Goal: Task Accomplishment & Management: Use online tool/utility

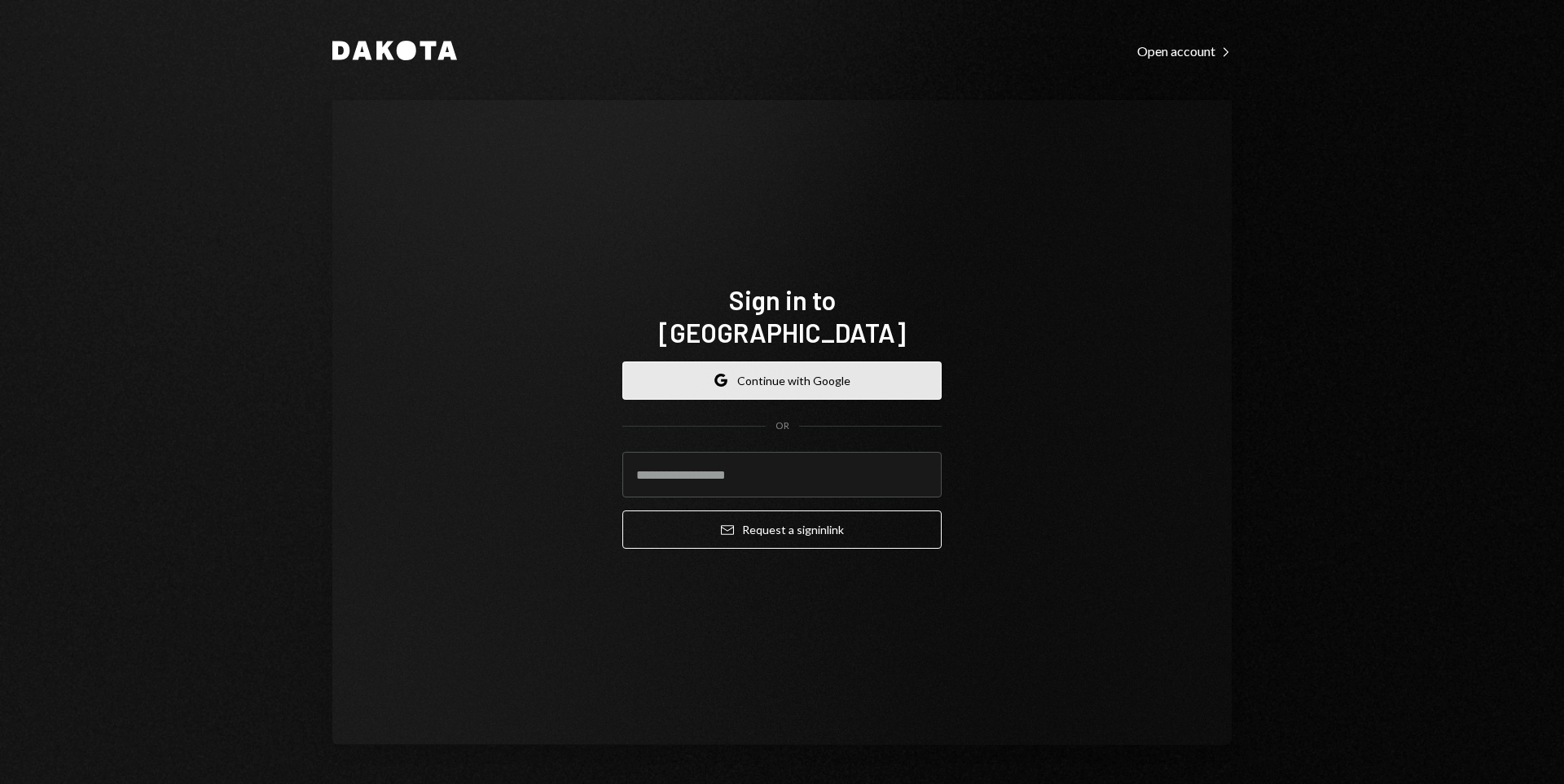
click at [805, 368] on button "Google Continue with Google" at bounding box center [782, 380] width 319 height 38
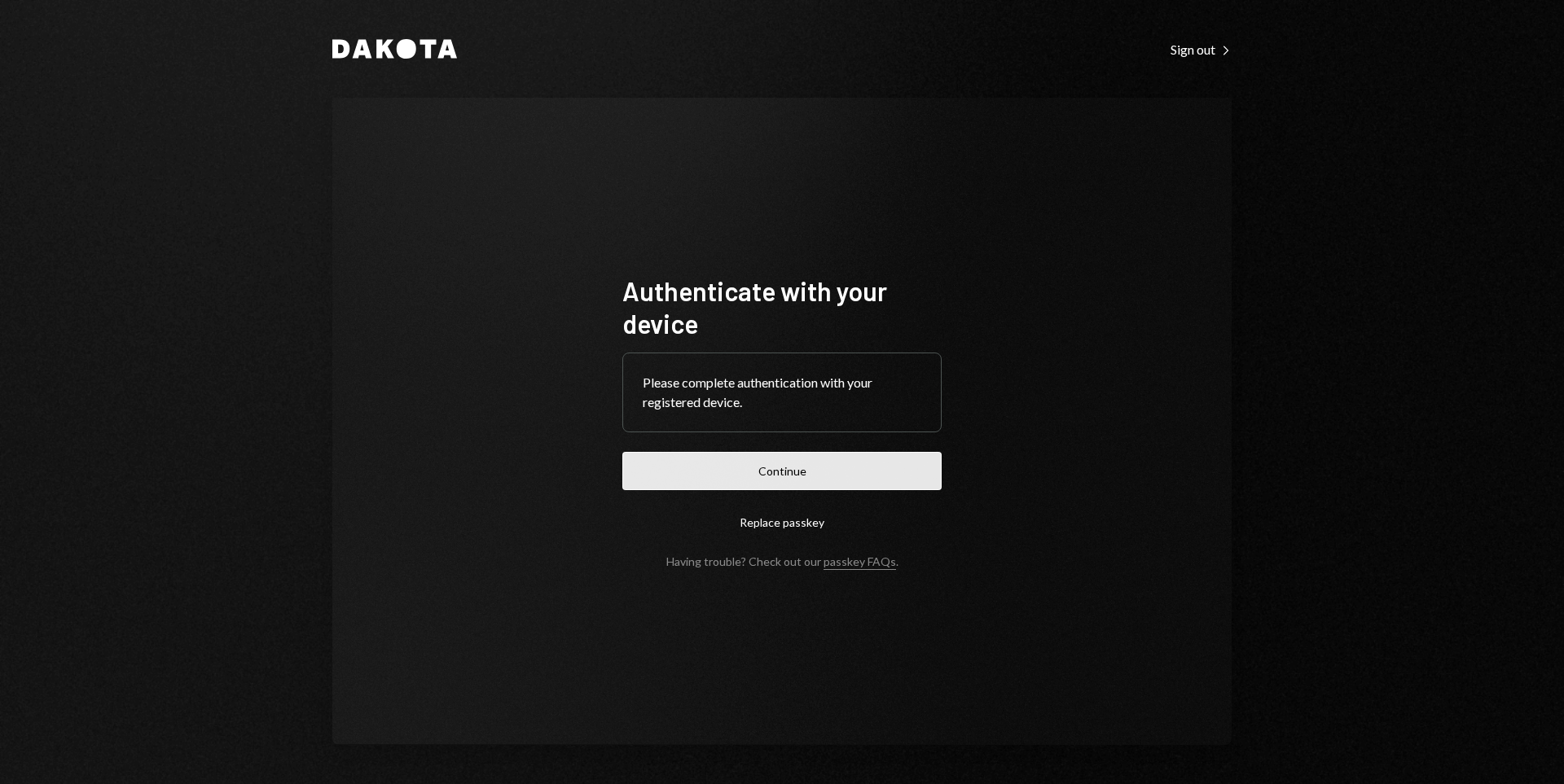
click at [862, 474] on button "Continue" at bounding box center [782, 471] width 319 height 38
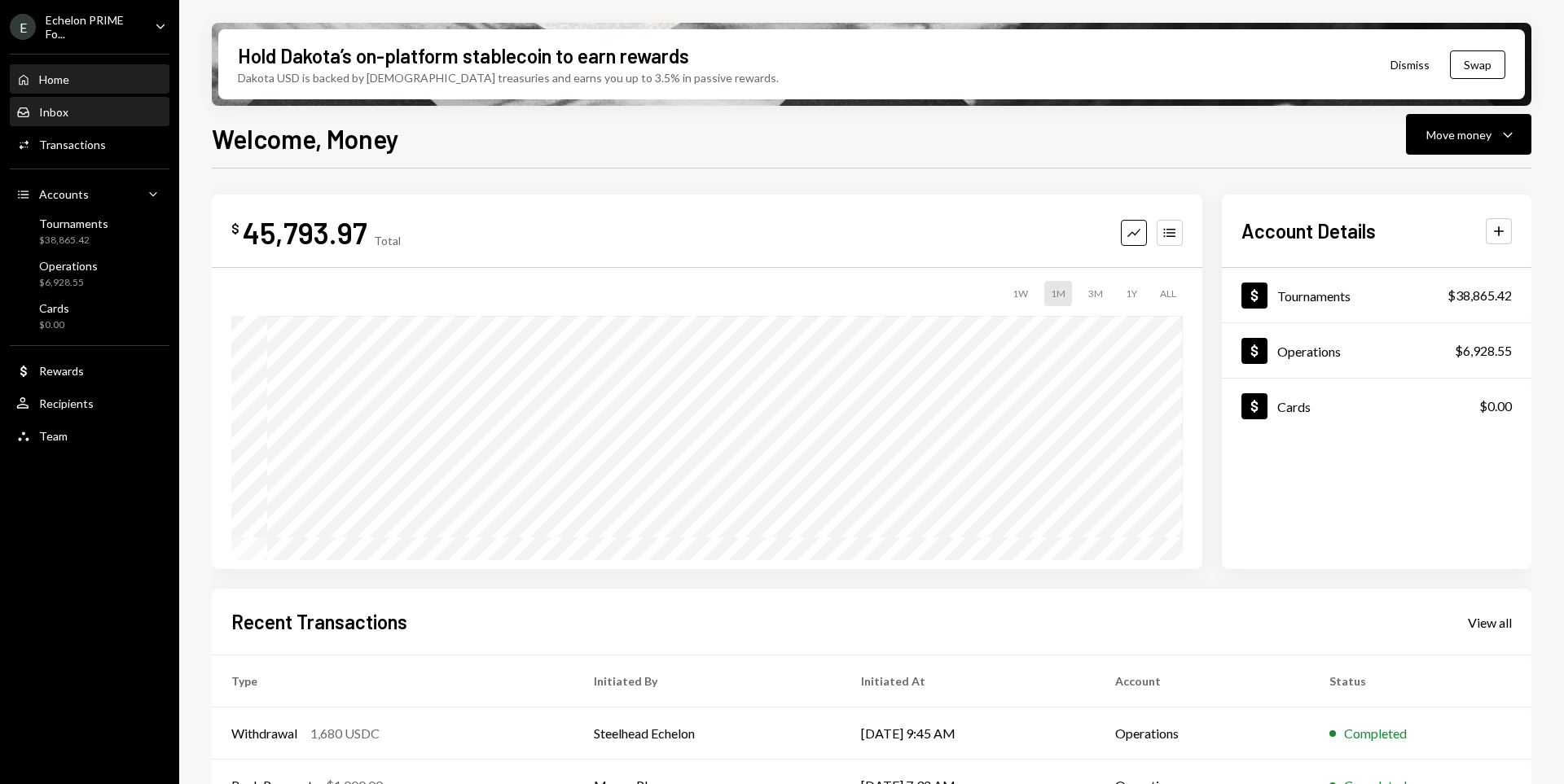
click at [82, 114] on div "Inbox Inbox" at bounding box center [89, 113] width 146 height 15
